Goal: Information Seeking & Learning: Find specific fact

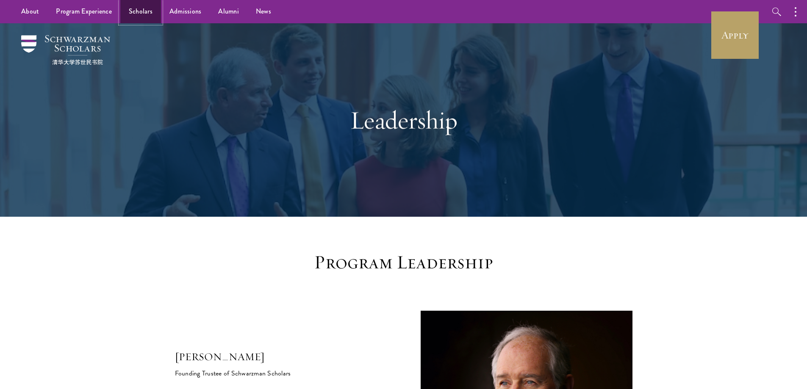
click at [146, 14] on link "Scholars" at bounding box center [140, 11] width 41 height 23
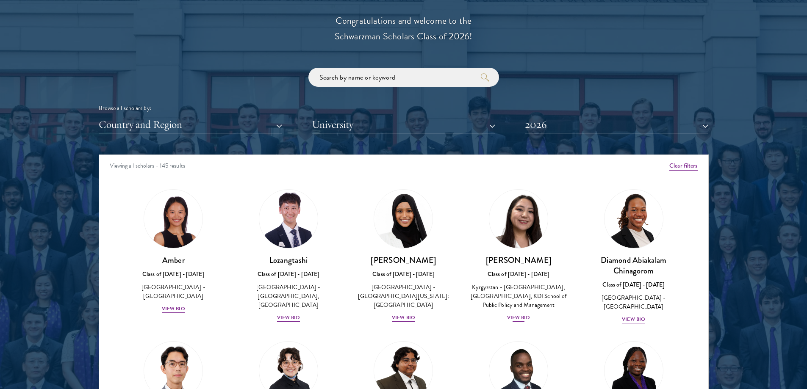
scroll to position [974, 0]
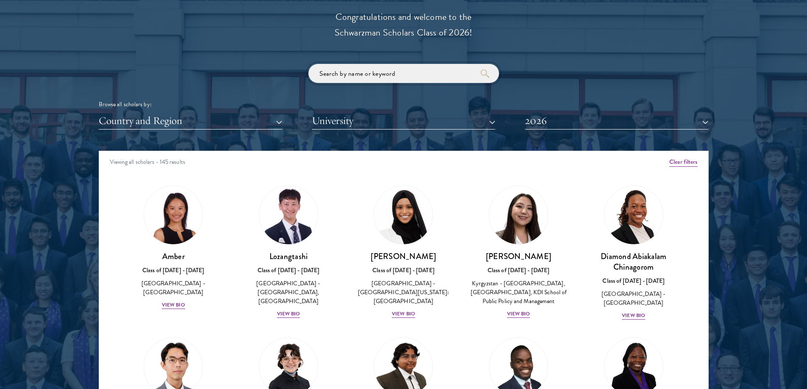
click at [362, 75] on input "search" at bounding box center [403, 73] width 191 height 19
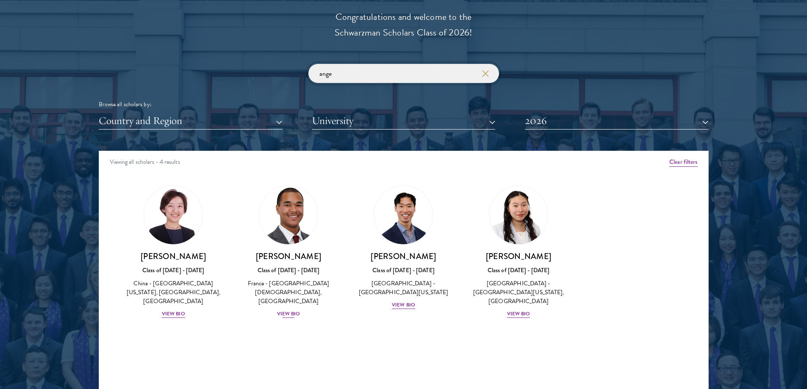
type input "ange"
click at [290, 310] on div "View Bio" at bounding box center [288, 314] width 23 height 8
